Goal: Task Accomplishment & Management: Use online tool/utility

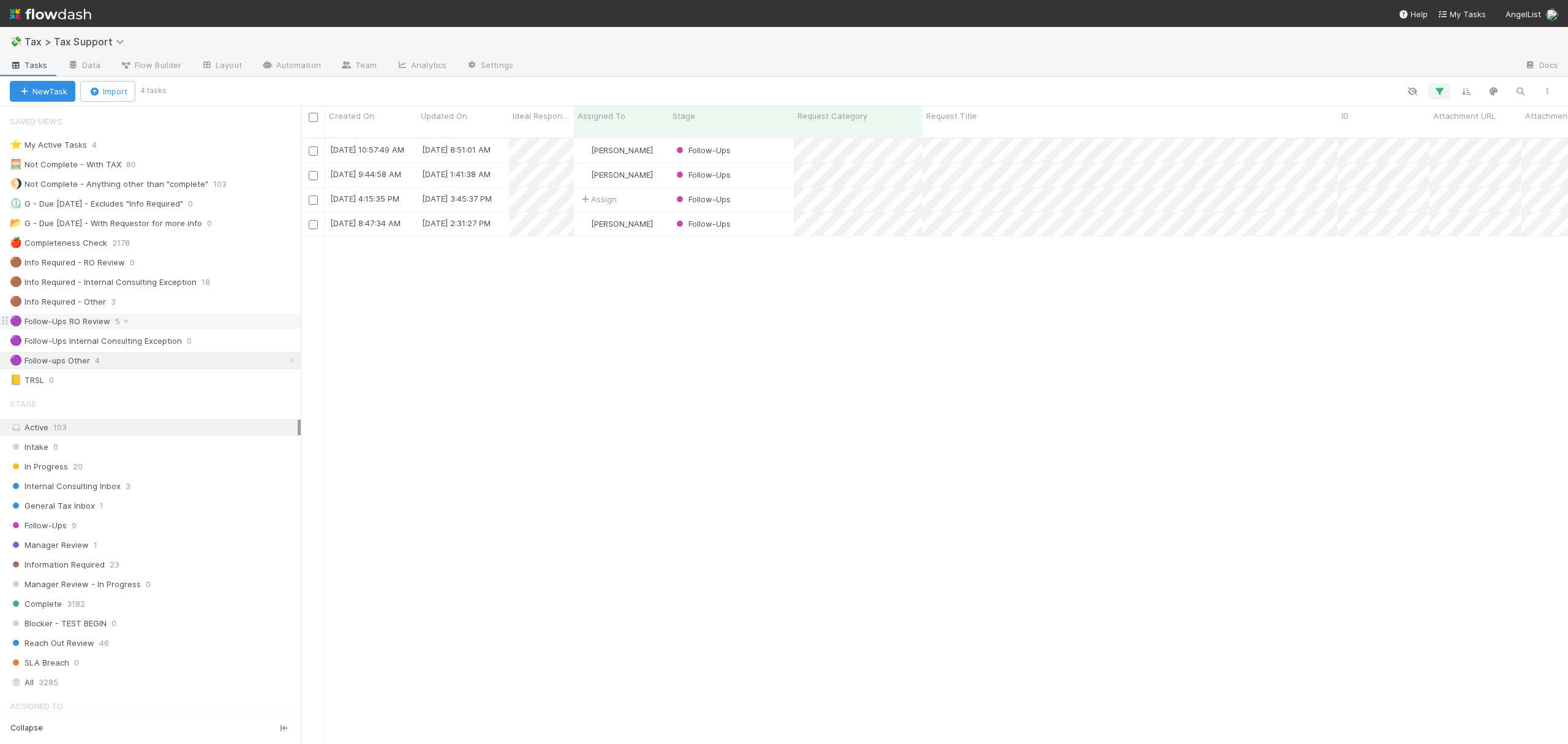
scroll to position [604, 1255]
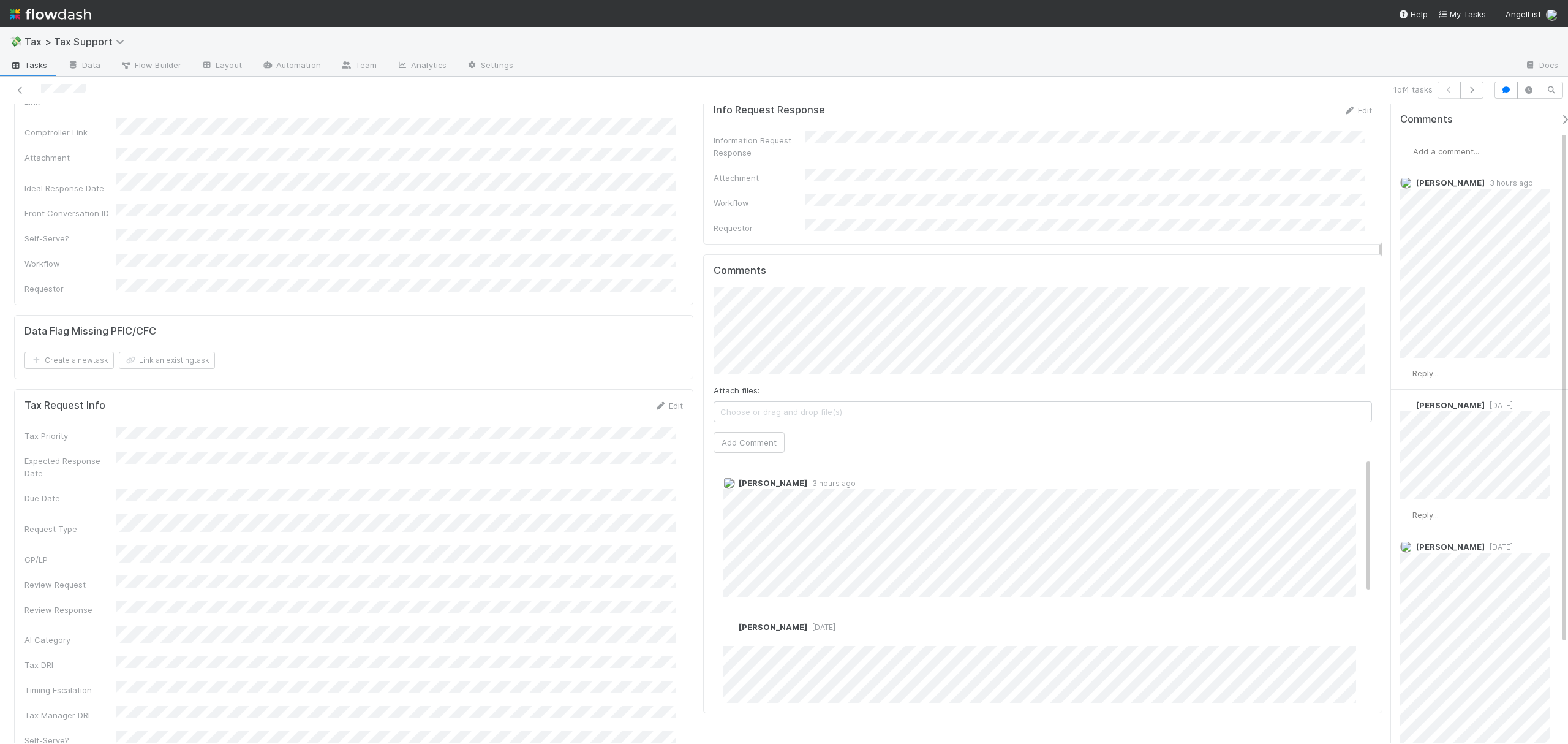
scroll to position [440, 0]
drag, startPoint x: 1380, startPoint y: 209, endPoint x: 1385, endPoint y: 290, distance: 81.2
click at [1385, 290] on div "Follow-Ups Fareeha Naim Complete Ask Cyclops Request Details Edit Request Title…" at bounding box center [784, 424] width 1568 height 639
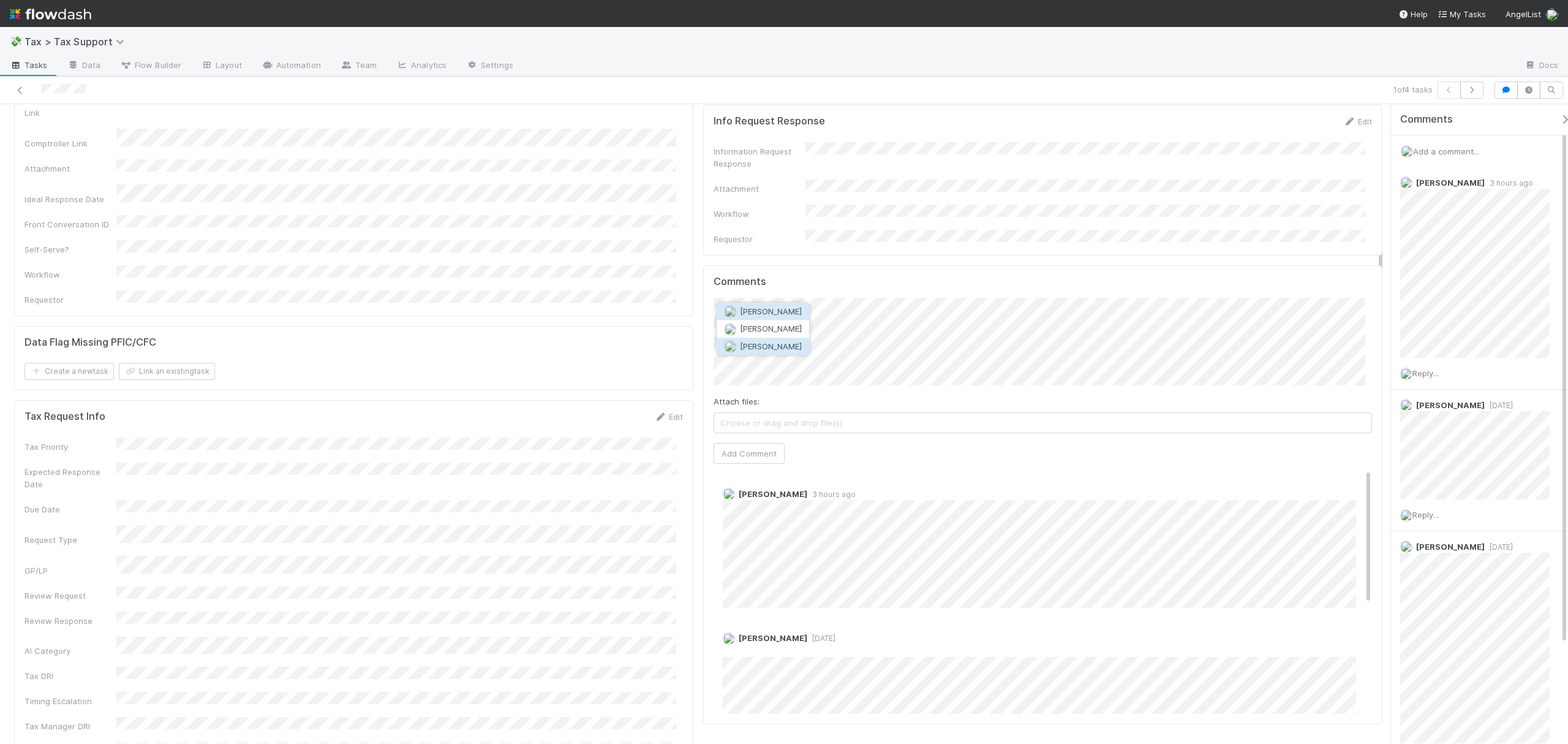
click at [774, 352] on button "Rick Segers" at bounding box center [763, 346] width 92 height 17
click at [755, 443] on button "Add Comment" at bounding box center [749, 453] width 71 height 21
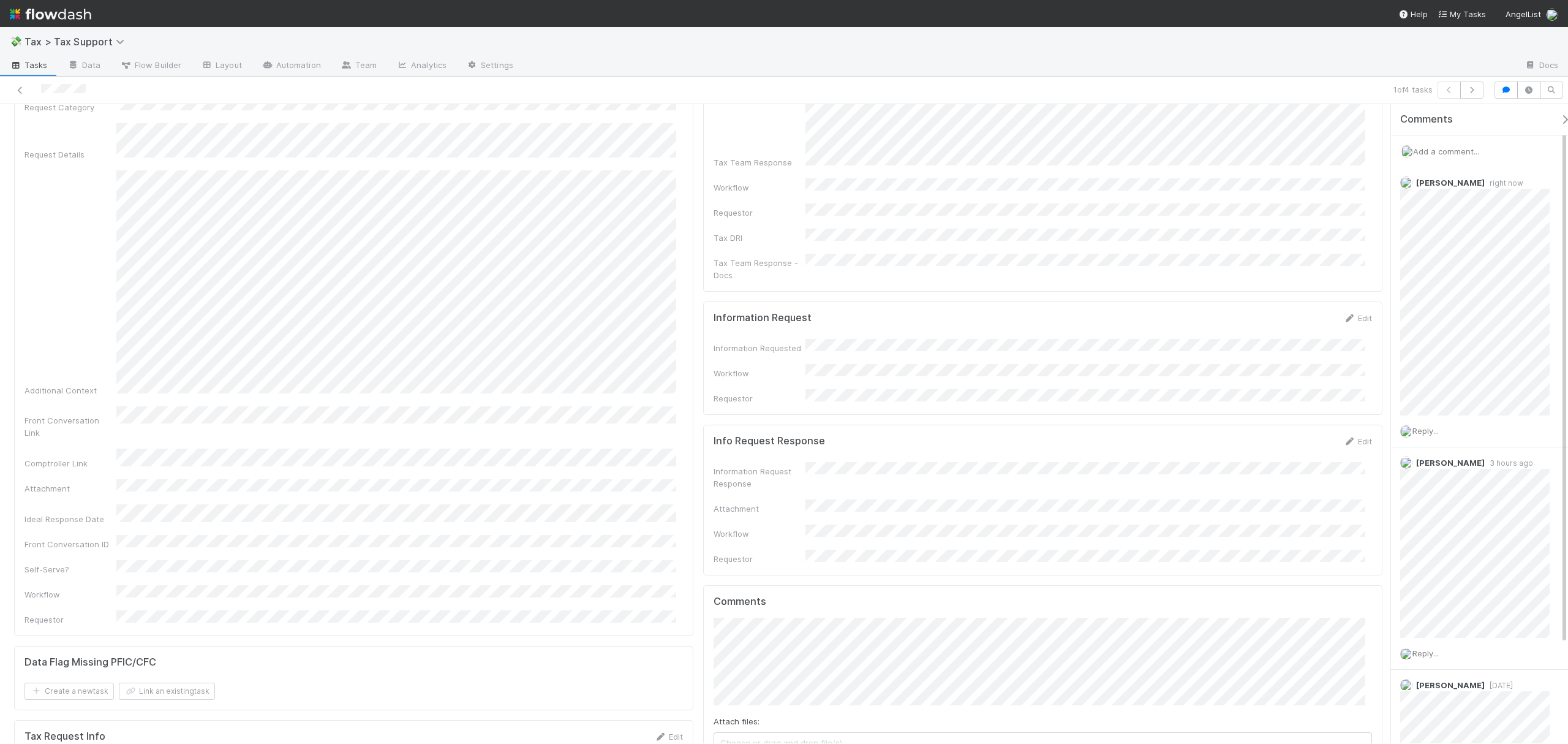
scroll to position [0, 0]
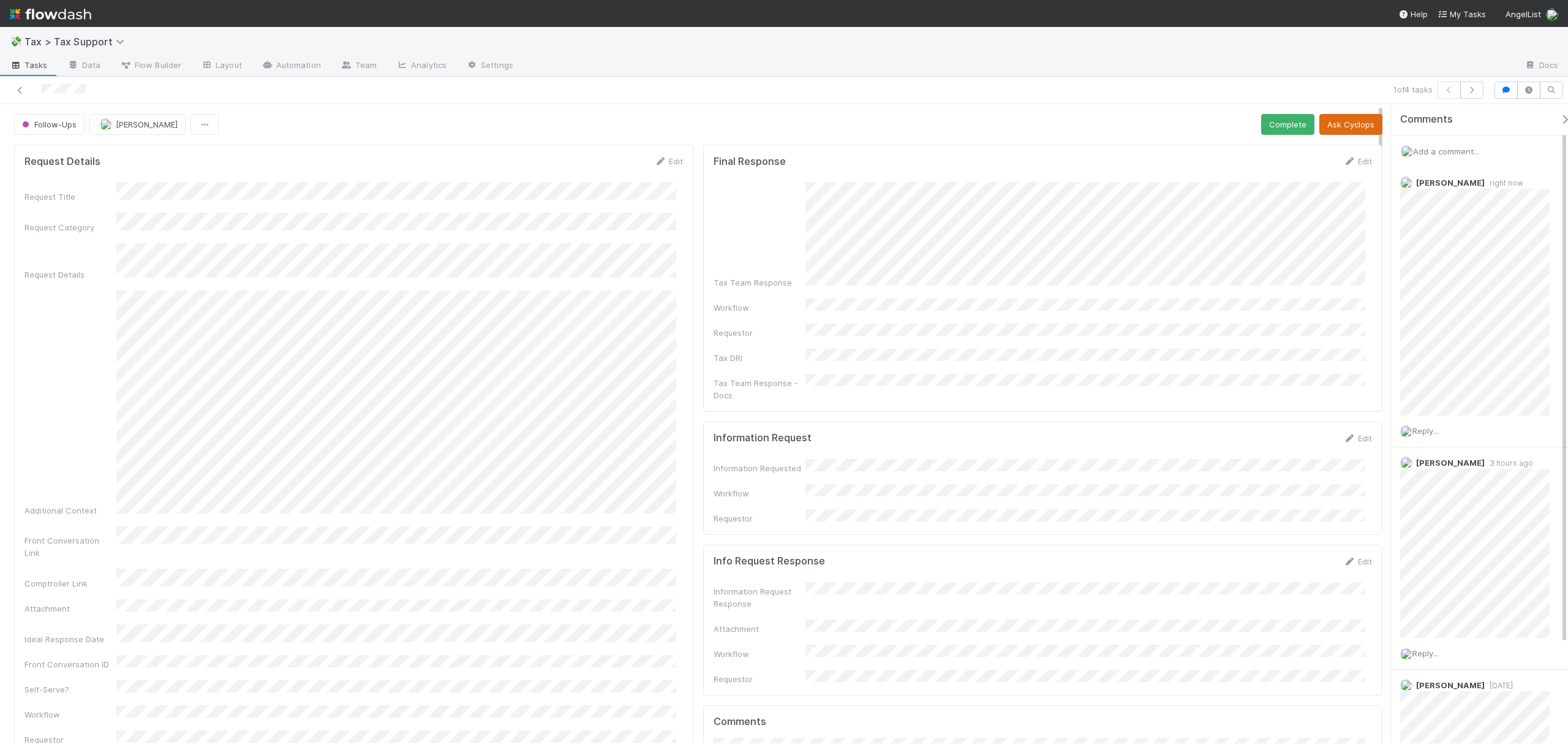
drag, startPoint x: 1380, startPoint y: 246, endPoint x: 1316, endPoint y: 124, distance: 137.8
click at [1267, 121] on button "Complete" at bounding box center [1287, 124] width 53 height 21
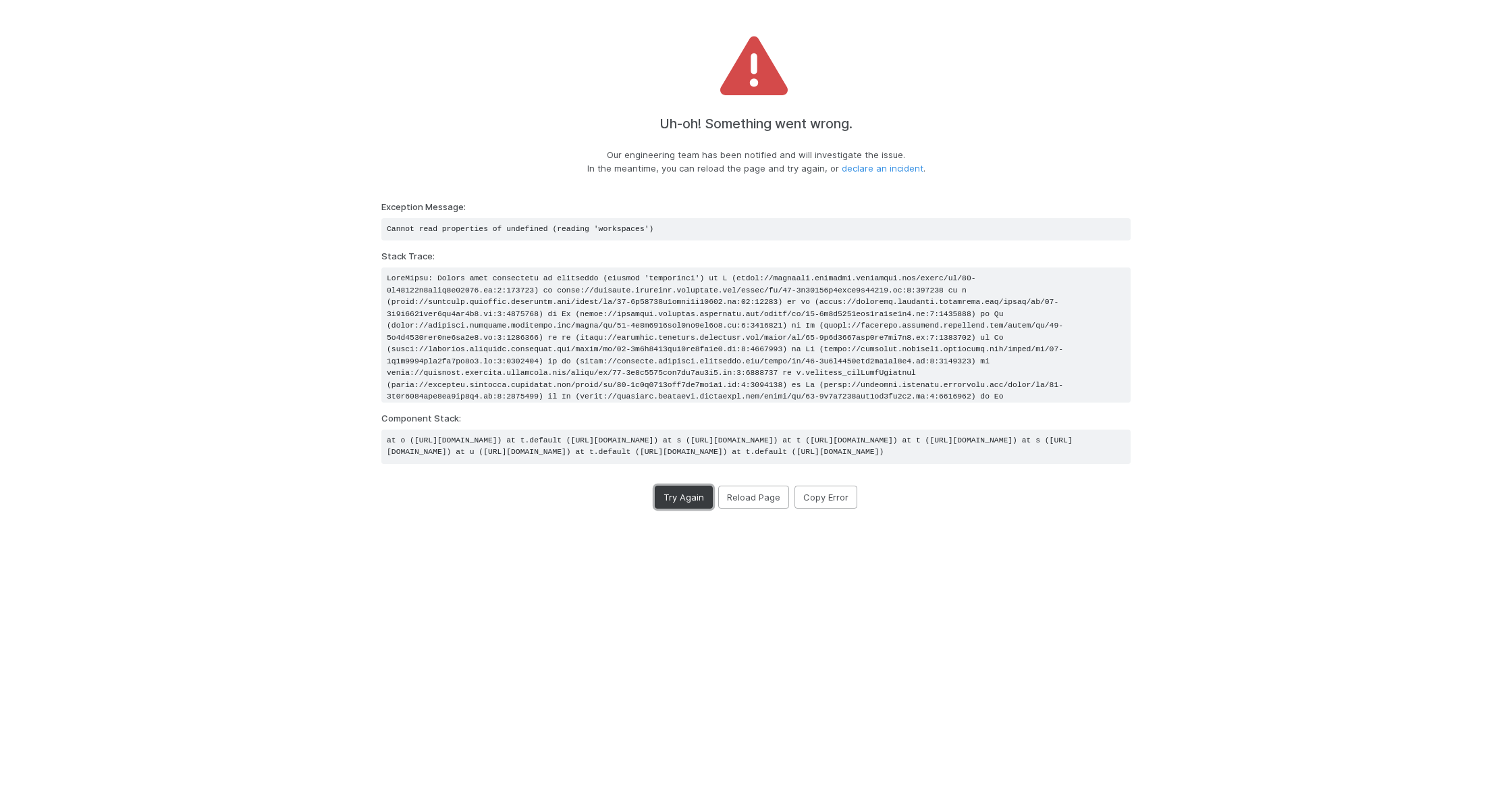
click at [684, 508] on button "Try Again" at bounding box center [684, 497] width 58 height 23
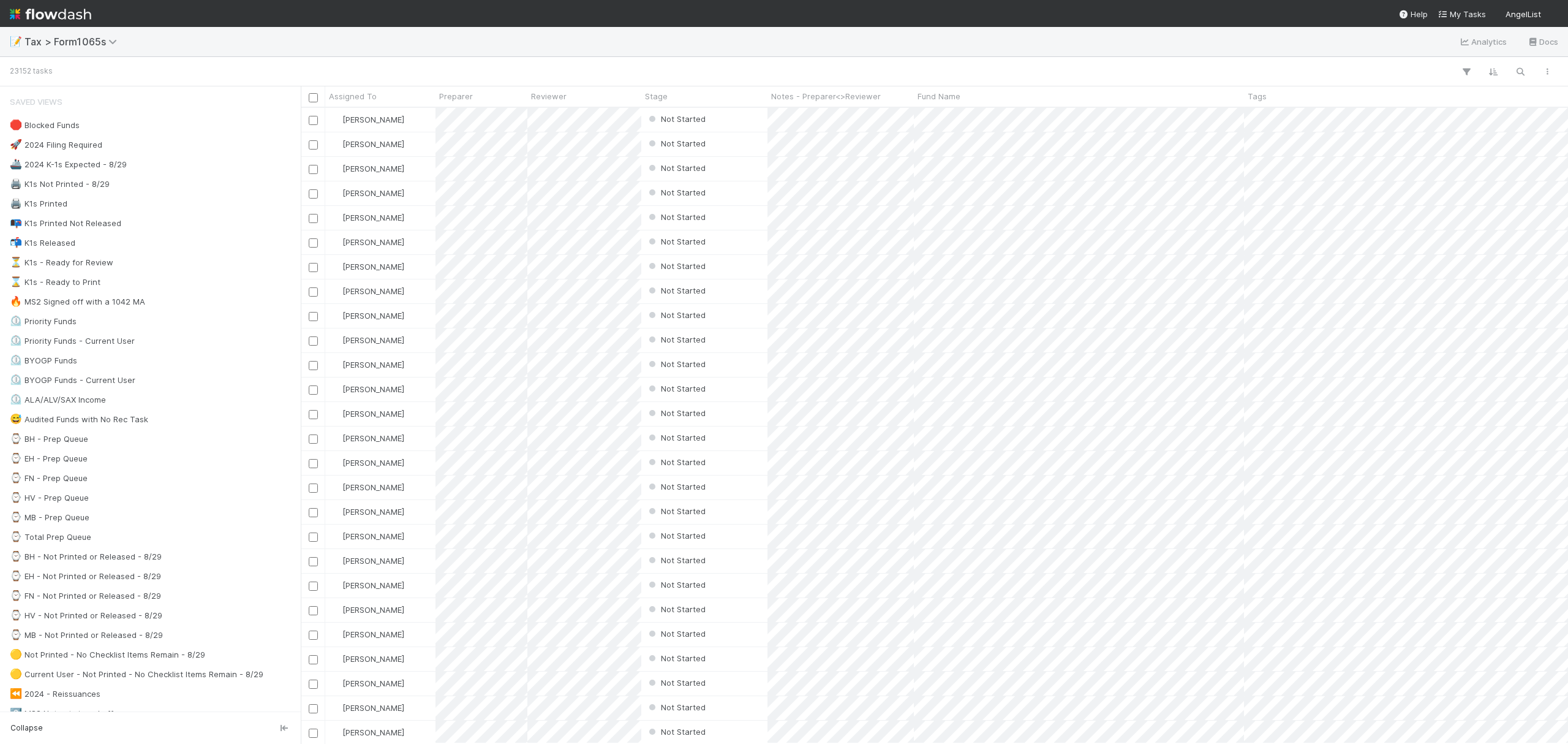
scroll to position [623, 1255]
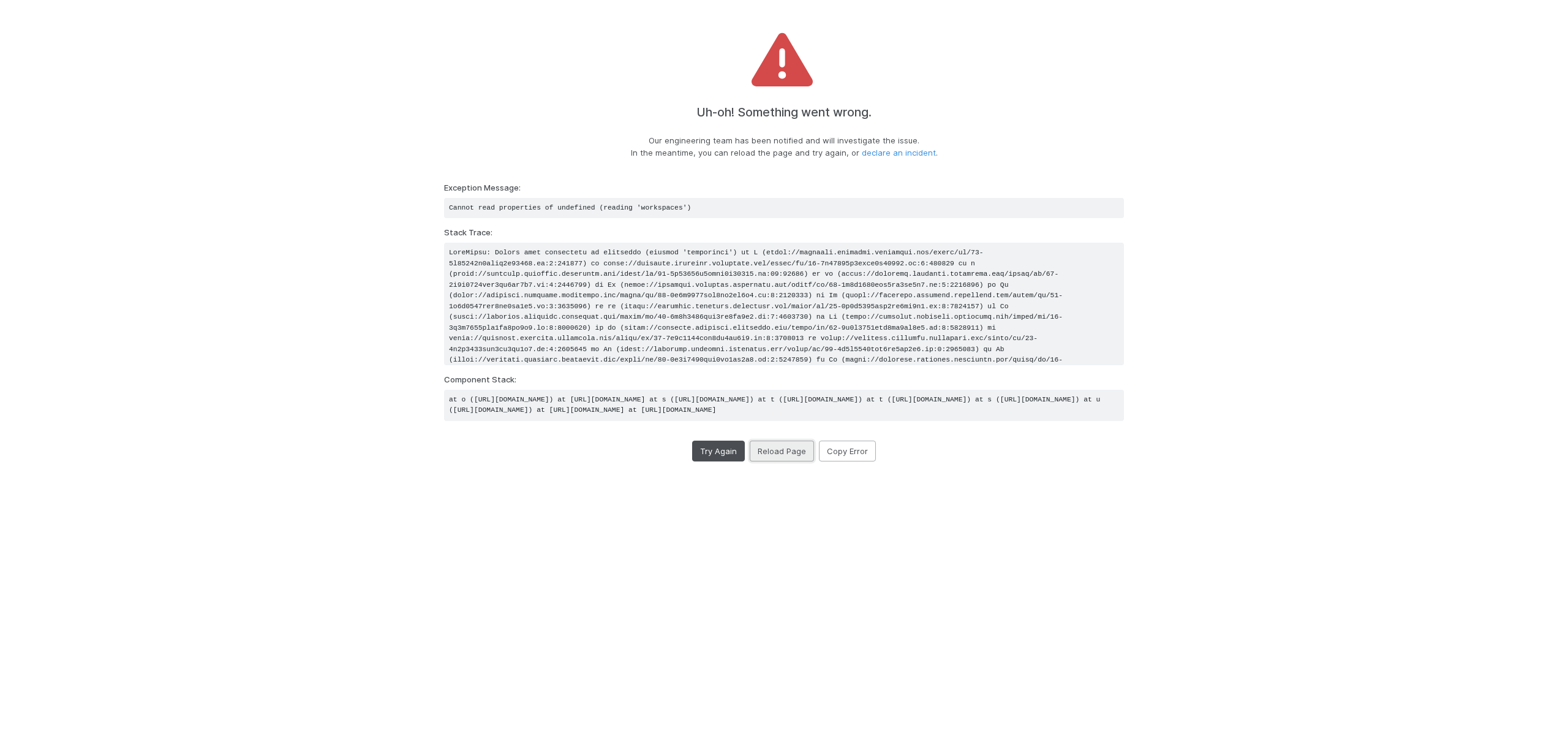
click at [771, 461] on button "Reload Page" at bounding box center [782, 451] width 64 height 21
